Goal: Subscribe to service/newsletter

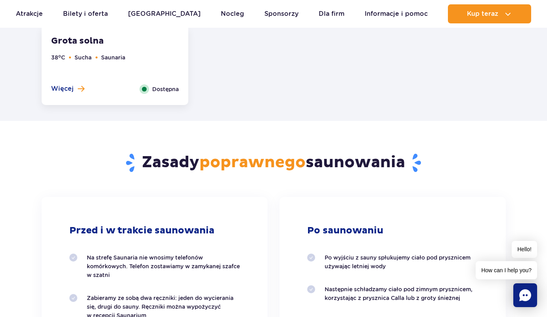
scroll to position [2970, 0]
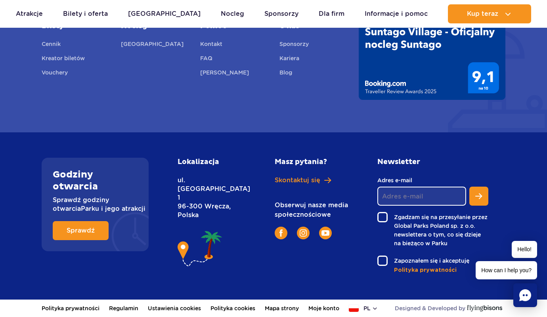
type input "e"
checkbox input "false"
type input "jakub@sklepyonline.com.pl"
click at [379, 213] on label "Zgadzam się na przesyłanie przez Global Parks Poland sp. z o.o. newslettera o t…" at bounding box center [432, 230] width 111 height 36
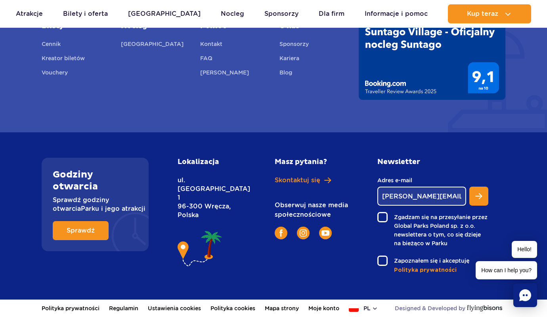
click at [379, 213] on input "Zgadzam się na przesyłanie przez Global Parks Poland sp. z o.o. newslettera o t…" at bounding box center [382, 213] width 10 height 2
checkbox input "true"
click at [379, 257] on label "Zapoznałem się i akceptuję" at bounding box center [432, 261] width 111 height 10
click at [379, 257] on input "Zapoznałem się i akceptuję" at bounding box center [382, 257] width 10 height 2
checkbox input "true"
